Goal: Task Accomplishment & Management: Use online tool/utility

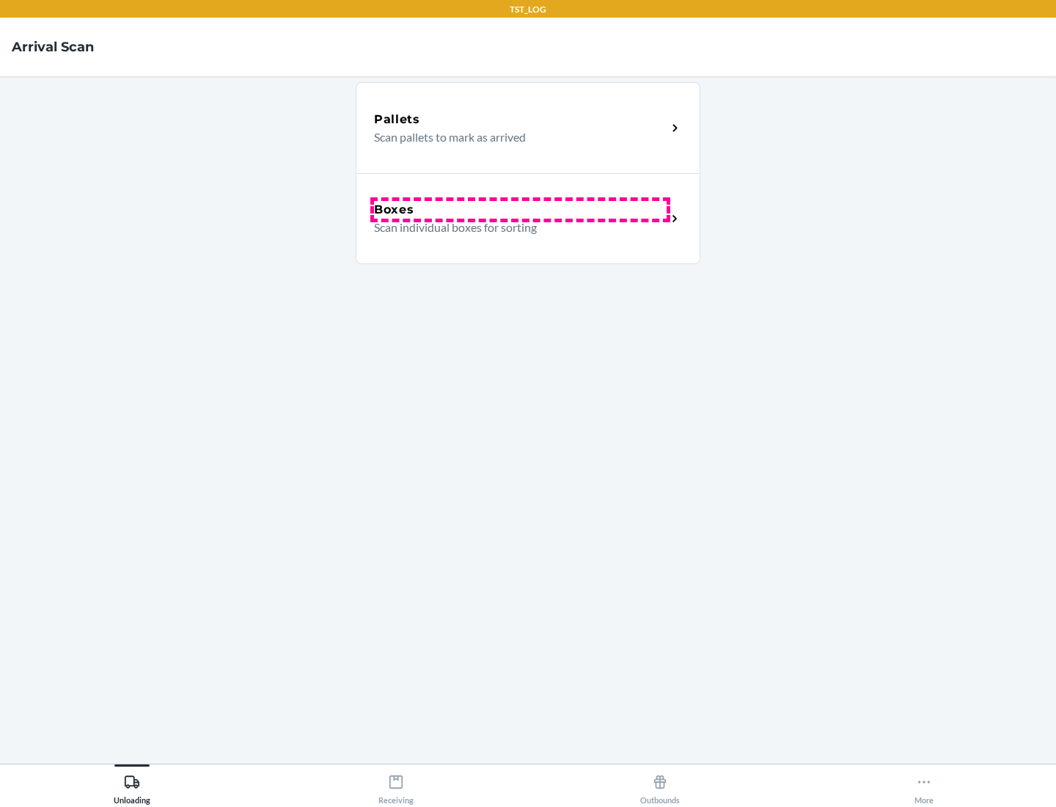
click at [520, 210] on div "Boxes" at bounding box center [520, 210] width 293 height 18
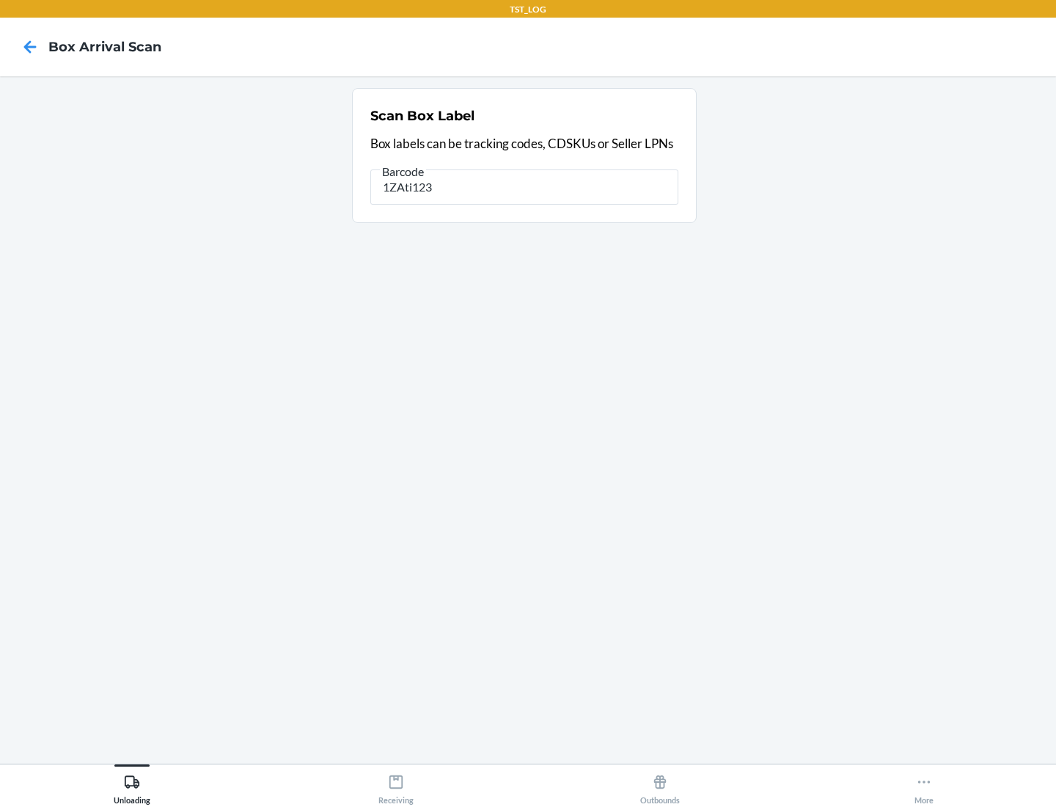
type input "1ZAti123"
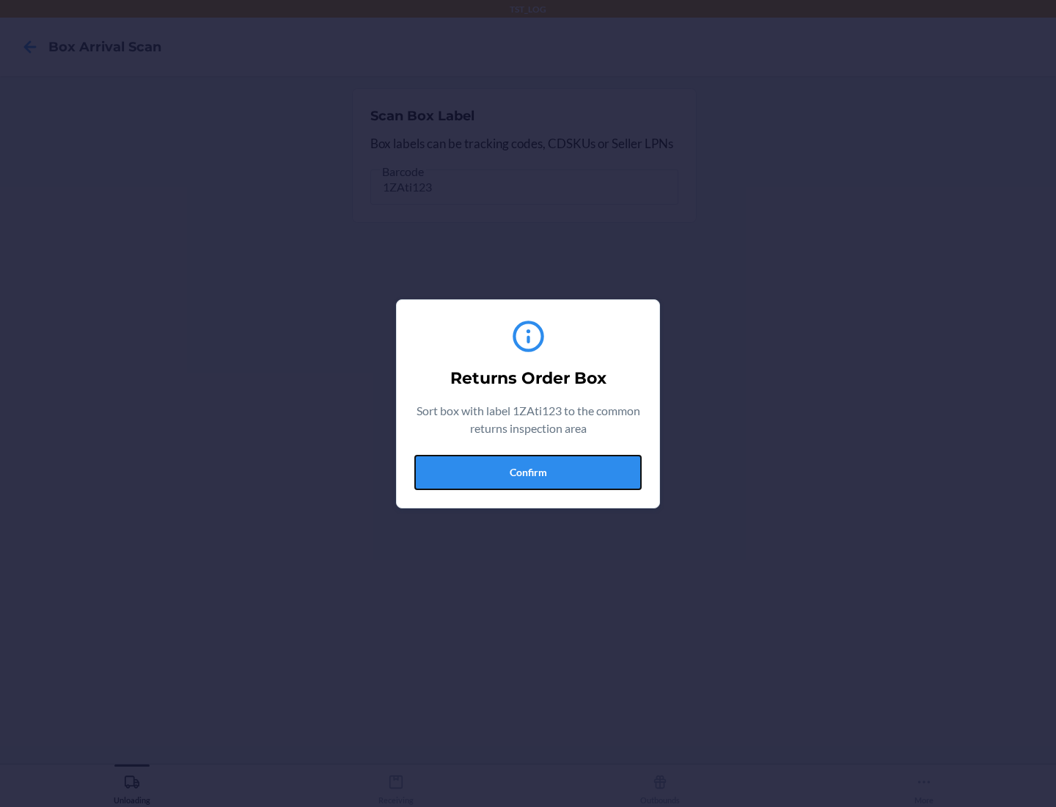
click at [528, 472] on button "Confirm" at bounding box center [527, 472] width 227 height 35
